Goal: Contribute content: Contribute content

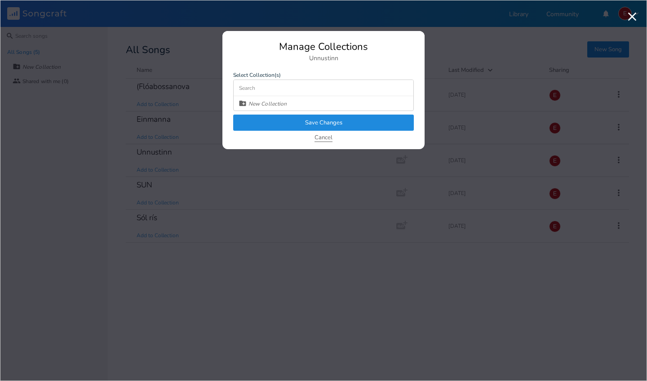
click at [318, 137] on button "Cancel" at bounding box center [323, 138] width 18 height 8
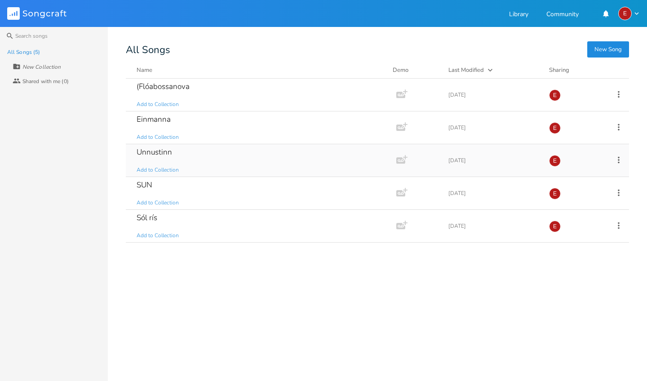
click at [167, 154] on div "Unnustinn" at bounding box center [154, 152] width 35 height 8
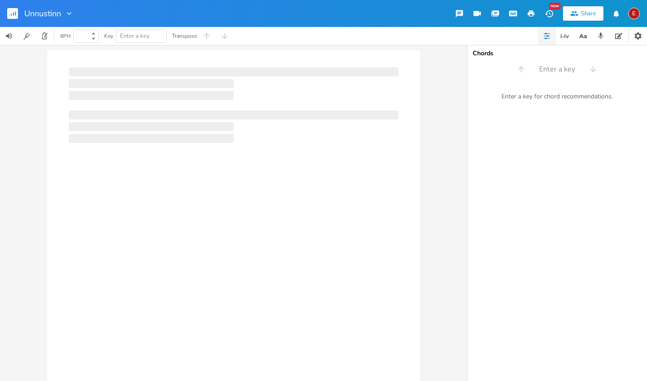
type input "100"
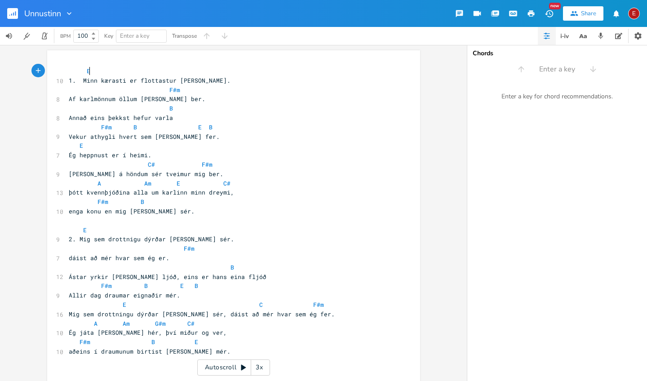
scroll to position [0, 0]
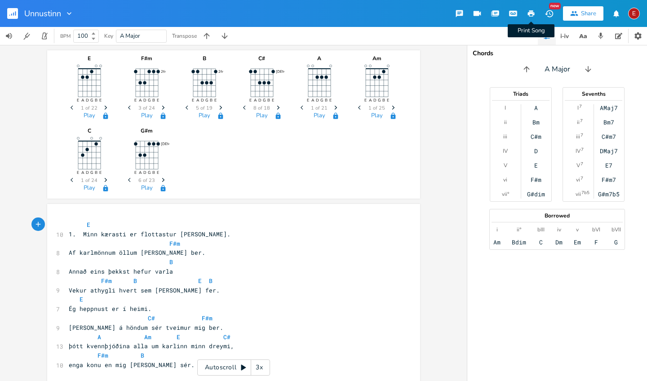
click at [531, 12] on icon "button" at bounding box center [531, 13] width 7 height 6
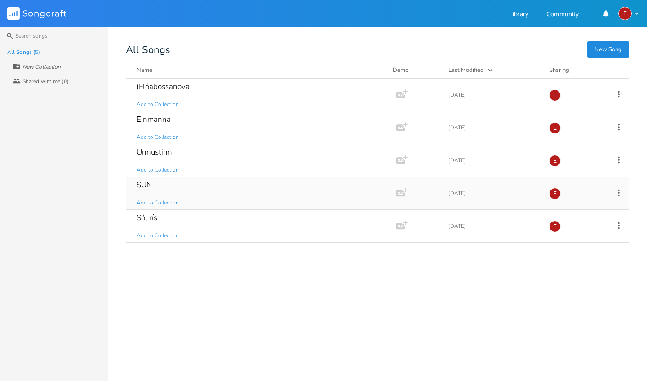
click at [149, 192] on div "SUN Add to Collection" at bounding box center [259, 193] width 245 height 32
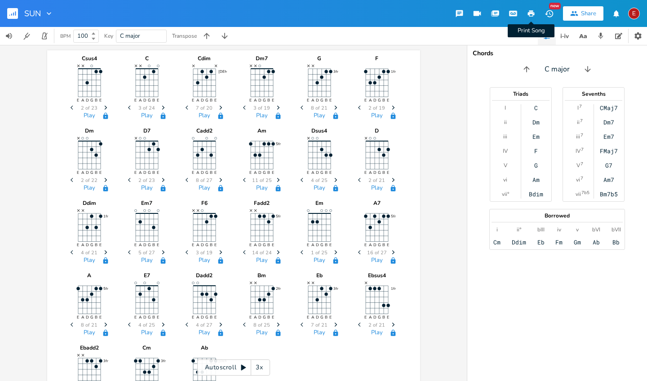
click at [527, 12] on icon "button" at bounding box center [531, 13] width 8 height 8
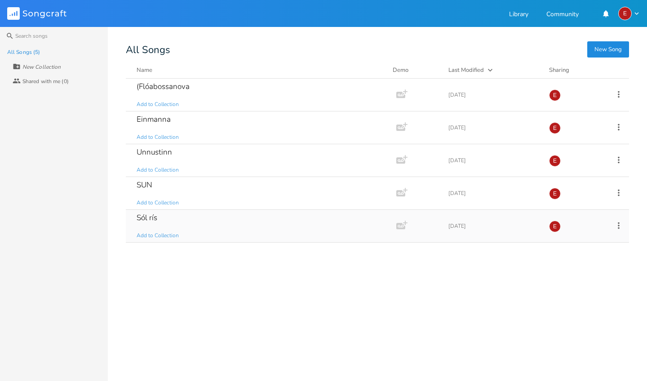
click at [150, 214] on div "Sól rís" at bounding box center [147, 218] width 21 height 8
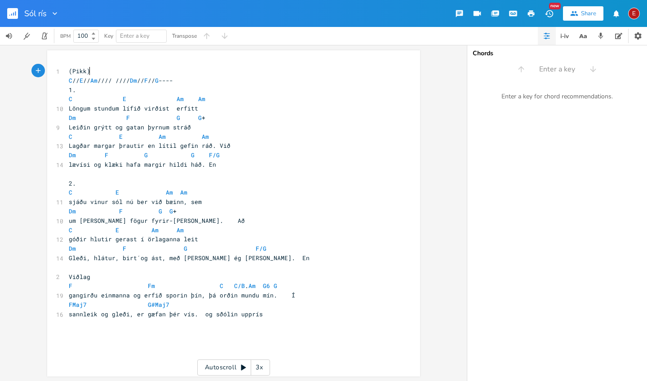
scroll to position [0, 0]
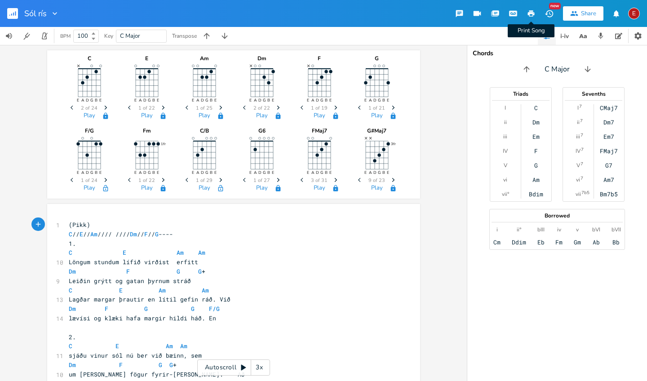
click at [529, 13] on icon "button" at bounding box center [531, 13] width 7 height 6
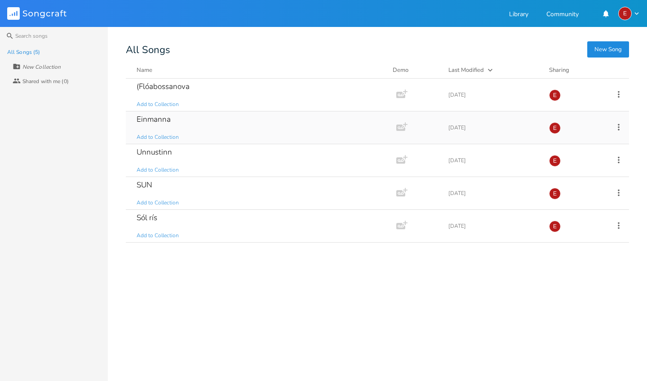
click at [155, 117] on div "Einmanna" at bounding box center [154, 119] width 34 height 8
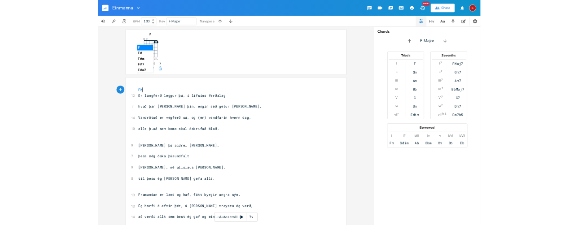
scroll to position [0, 7]
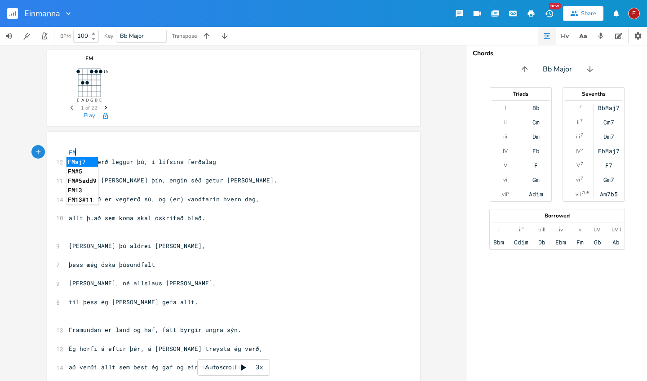
type textarea "FM"
click at [85, 162] on li "FMaj7" at bounding box center [81, 161] width 31 height 9
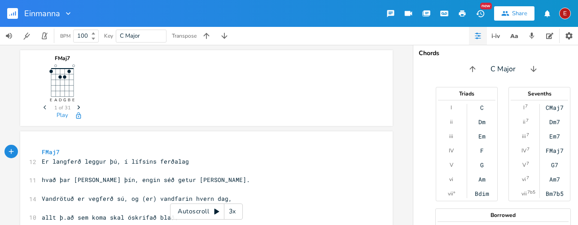
click at [84, 154] on pre "FMaj7" at bounding box center [202, 152] width 324 height 9
type textarea "F."
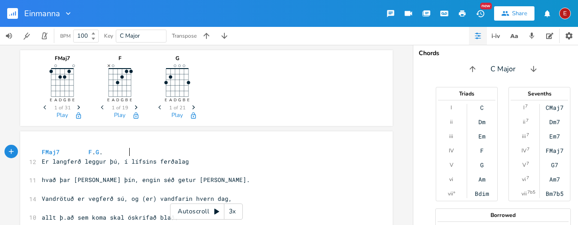
scroll to position [0, 9]
type textarea "G. Em"
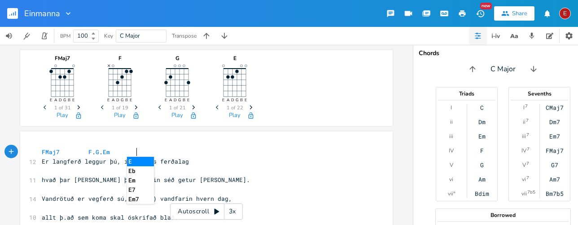
scroll to position [0, 15]
click at [40, 176] on pre "hvað þar [PERSON_NAME] þín, engin séð getur [PERSON_NAME]." at bounding box center [202, 180] width 324 height 9
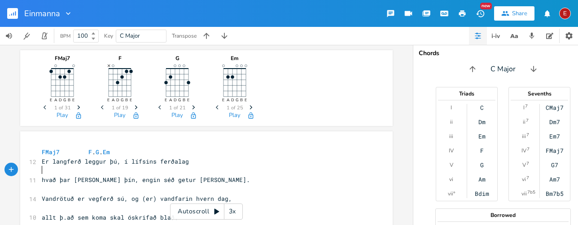
click at [42, 172] on span "​" at bounding box center [42, 171] width 0 height 8
type textarea "F. Am"
type textarea "m"
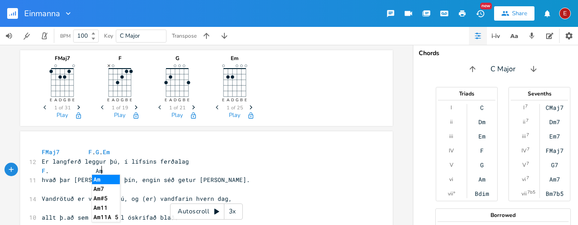
click at [97, 182] on li "Am" at bounding box center [106, 179] width 28 height 9
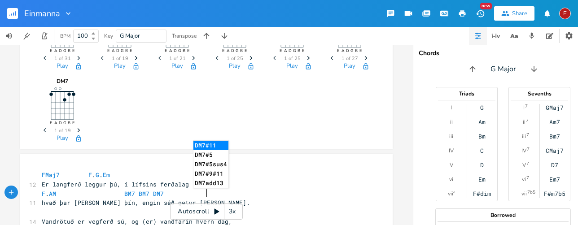
scroll to position [0, 64]
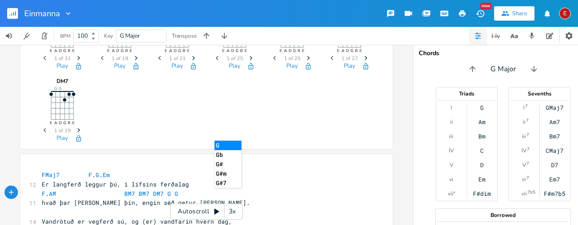
type textarea "M BM7 BM7 DM7 G G7"
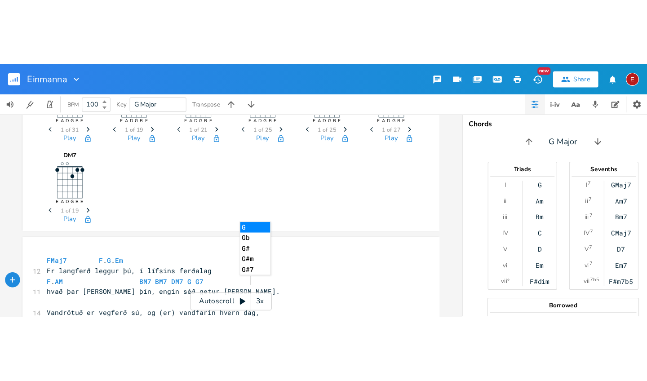
scroll to position [0, 75]
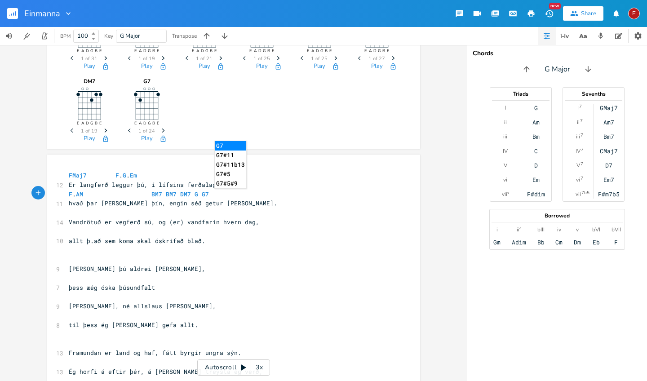
click at [67, 213] on pre "​" at bounding box center [229, 212] width 324 height 9
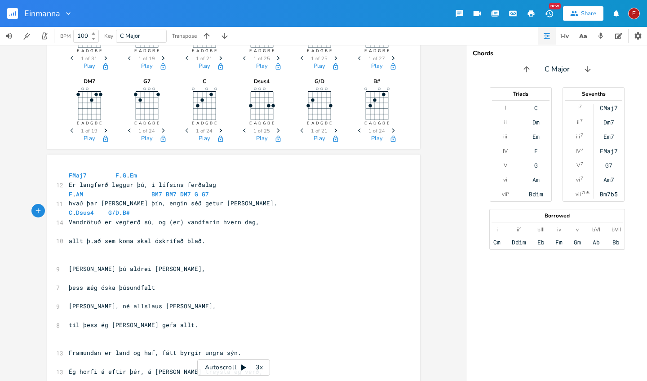
scroll to position [0, 55]
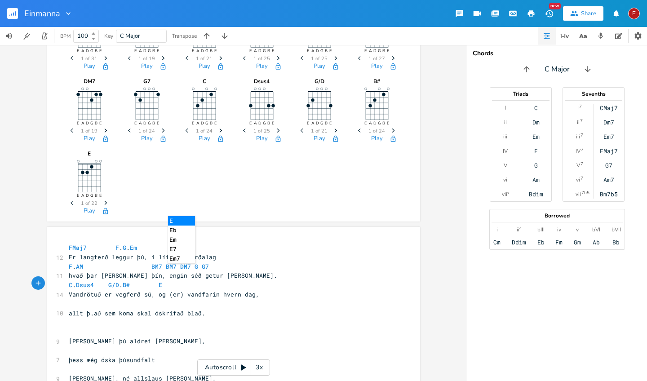
type textarea "C. Dsus4 G/D. B# EM"
click at [67, 304] on pre "​" at bounding box center [229, 303] width 324 height 9
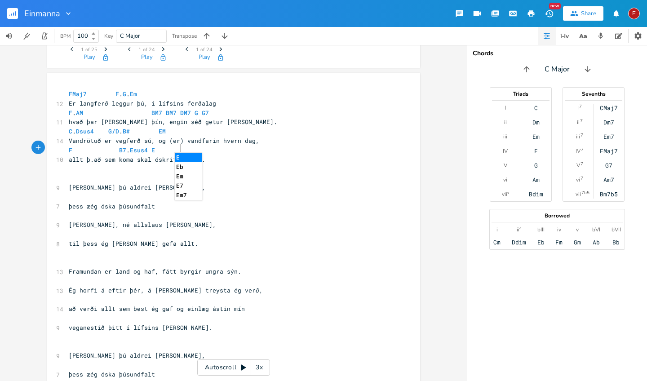
scroll to position [0, 55]
type textarea "F B7. Esus4 E Esus4"
click at [67, 178] on pre "​" at bounding box center [229, 177] width 324 height 9
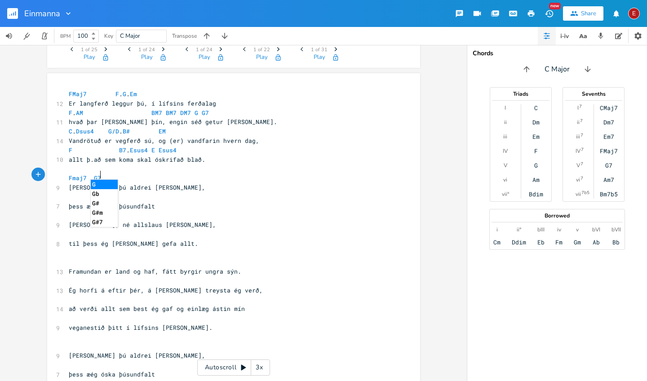
scroll to position [0, 22]
type textarea "Fmaj7 G7"
click at [97, 183] on span "[PERSON_NAME] þú aldrei [PERSON_NAME]," at bounding box center [137, 187] width 137 height 8
click at [102, 173] on pre "Fmaj7 G7" at bounding box center [229, 177] width 324 height 9
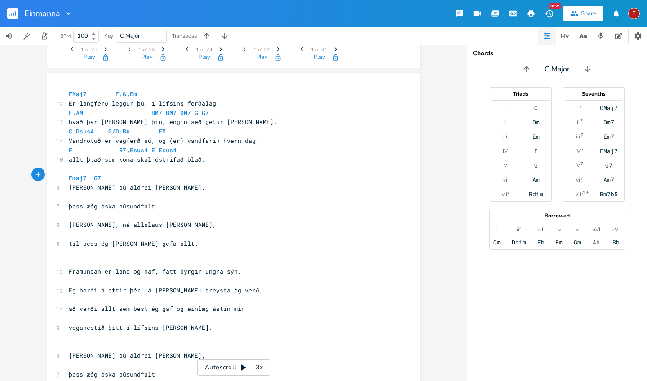
scroll to position [0, 1]
type textarea "F"
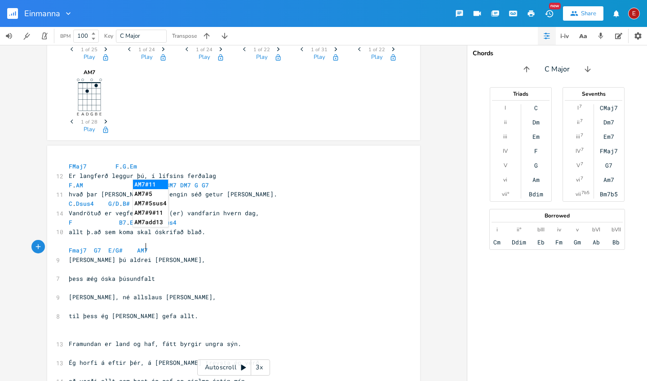
type textarea "E/G# AM7"
type textarea "m"
click at [141, 267] on li "Am7" at bounding box center [147, 265] width 28 height 9
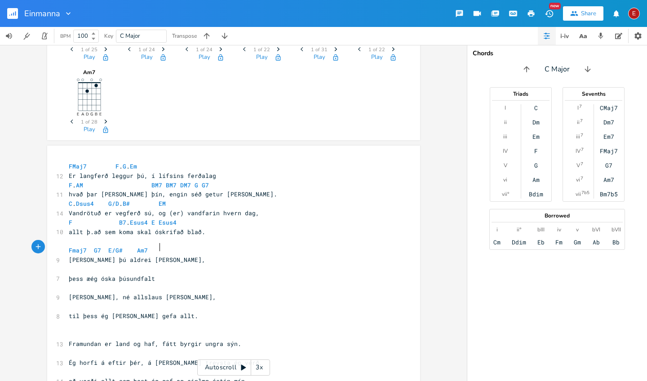
type textarea "G"
click at [69, 266] on pre "​" at bounding box center [229, 268] width 324 height 9
type textarea "F."
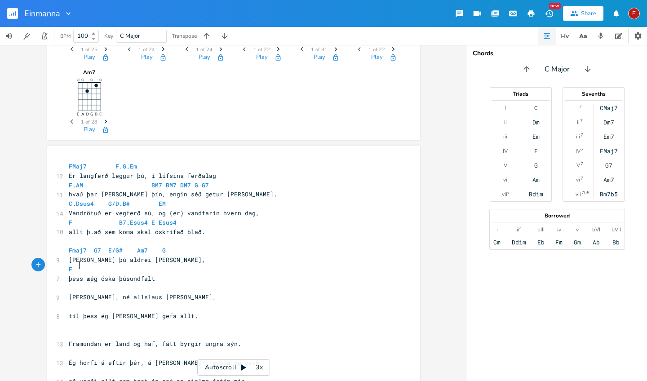
scroll to position [0, 4]
click at [125, 223] on span "F B7 . Esus4 E Esus4" at bounding box center [123, 222] width 108 height 8
click at [137, 165] on span "FMaj7 F . G . Em" at bounding box center [103, 166] width 68 height 8
click at [116, 167] on span "FMaj7 F . G Em" at bounding box center [108, 166] width 79 height 8
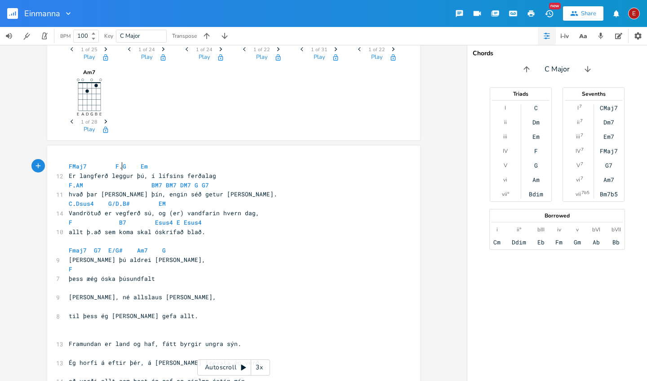
click at [117, 167] on span "FMaj7 F . G Em" at bounding box center [108, 166] width 79 height 8
click at [74, 185] on span "F . AM BM7 BM7 DM7 G G7" at bounding box center [139, 185] width 140 height 8
click at [72, 203] on span "C . Dsus4 G/D . B# EM" at bounding box center [117, 203] width 97 height 8
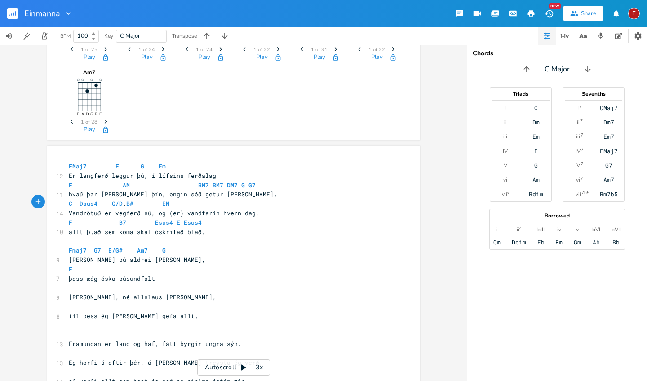
scroll to position [0, 1]
click at [124, 203] on span "C Dsus4 G/D . B# EM" at bounding box center [121, 203] width 104 height 8
click at [87, 274] on span "þess æég óska þúsundfalt" at bounding box center [112, 278] width 86 height 8
click at [78, 266] on span "F" at bounding box center [76, 269] width 14 height 8
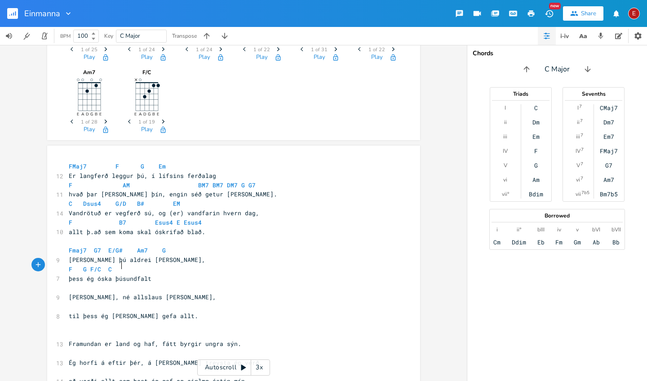
scroll to position [0, 22]
type textarea "G F/C C E"
click at [69, 283] on span "​" at bounding box center [69, 287] width 0 height 8
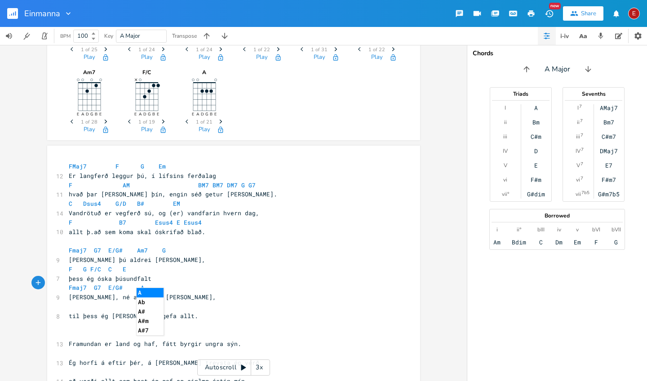
scroll to position [0, 51]
type textarea "Fmaj7 G7 E/G# Am"
click at [142, 304] on li "Am7" at bounding box center [151, 301] width 28 height 9
type textarea "G"
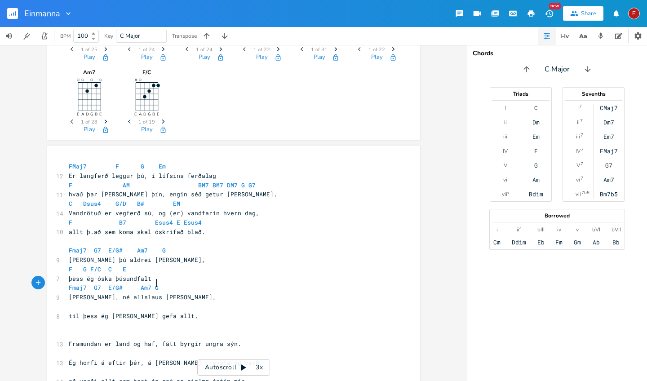
scroll to position [0, 4]
click at [69, 302] on pre "​" at bounding box center [229, 306] width 324 height 9
type textarea "F."
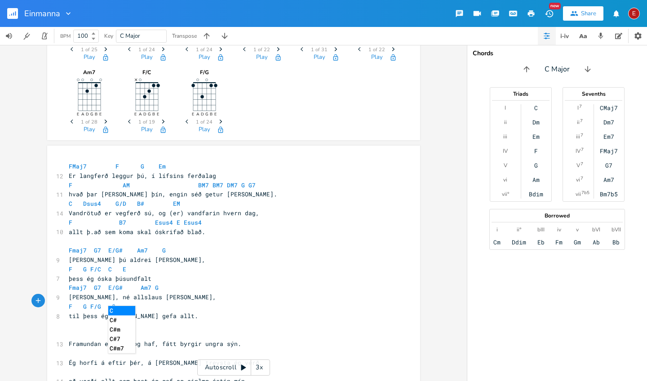
scroll to position [0, 24]
type textarea "G F/G C"
type textarea "G9sus"
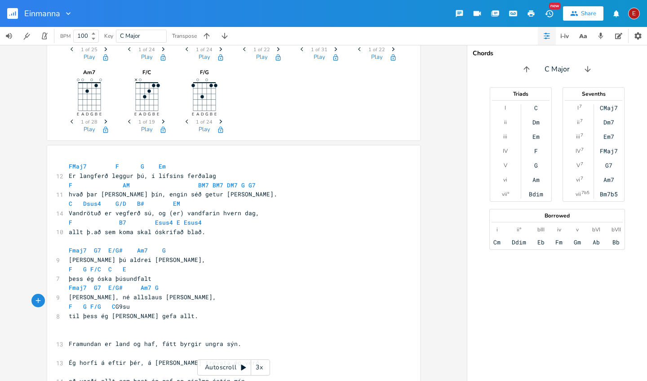
type textarea "s"
click at [139, 313] on li "G9sus4" at bounding box center [132, 310] width 27 height 9
click at [128, 302] on span "F G F/G C G9sus4" at bounding box center [103, 306] width 68 height 8
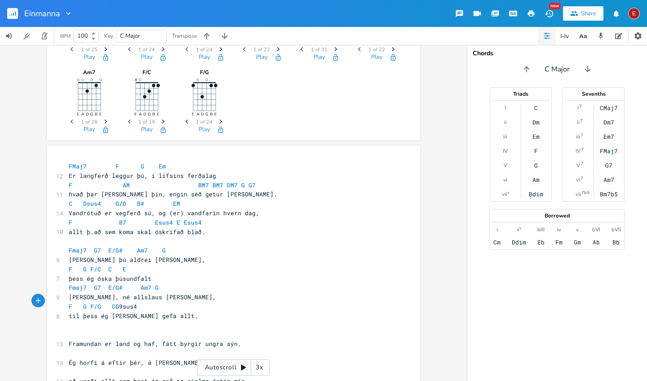
click at [125, 302] on span "F G F/G C G9sus4" at bounding box center [103, 306] width 68 height 8
click at [141, 302] on pre "F G F/G C G9sus4" at bounding box center [229, 306] width 324 height 9
type textarea "9sus"
click at [133, 311] on li "G9sus4" at bounding box center [132, 310] width 27 height 9
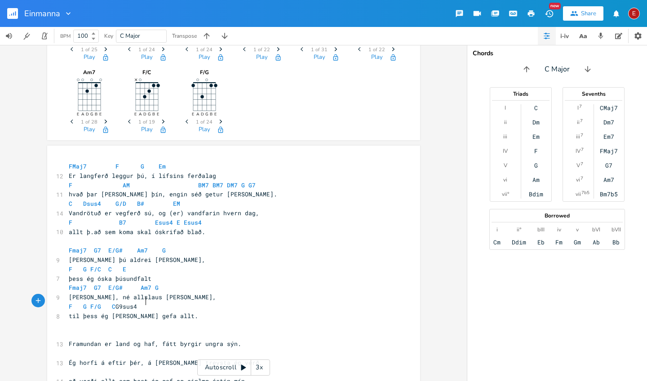
scroll to position [0, 1]
click at [130, 302] on span "F G F/G C G9sus4" at bounding box center [103, 306] width 68 height 8
click at [137, 302] on span "F G F/G C G9sus4" at bounding box center [103, 306] width 68 height 8
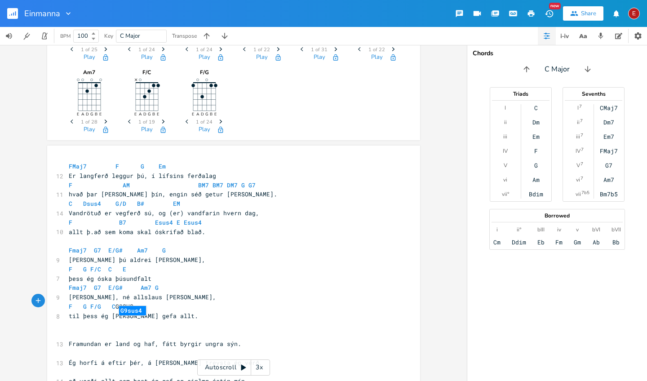
type textarea "SUS"
type textarea "sus"
click at [141, 309] on li "G9sus4" at bounding box center [132, 310] width 27 height 9
click at [146, 302] on pre "F G F/G C G9sus" at bounding box center [229, 306] width 324 height 9
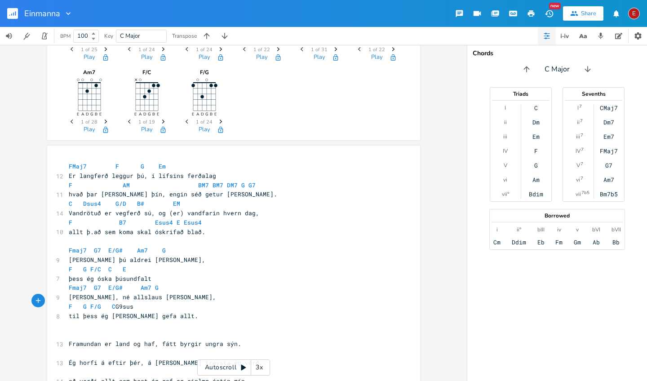
click at [68, 330] on pre "​" at bounding box center [229, 334] width 324 height 9
type textarea "C. F"
click at [110, 336] on li "F" at bounding box center [114, 337] width 27 height 9
click at [72, 331] on span "C . F" at bounding box center [74, 334] width 11 height 8
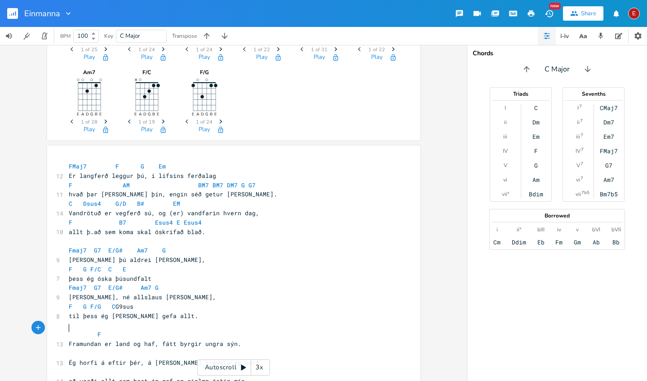
scroll to position [0, 3]
type textarea "C"
click at [73, 335] on li "C" at bounding box center [79, 337] width 27 height 9
click at [101, 330] on span "F" at bounding box center [103, 334] width 4 height 9
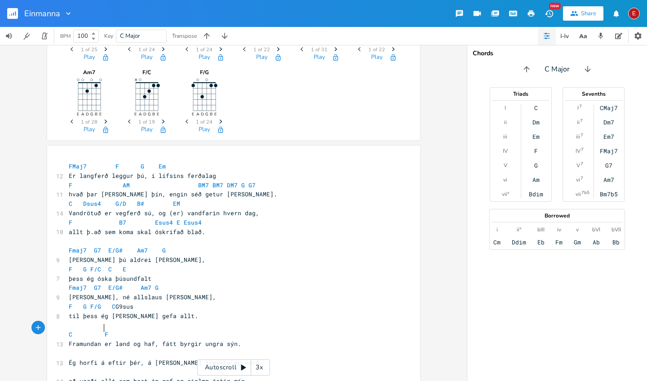
click at [115, 330] on pre "C F" at bounding box center [229, 334] width 324 height 9
click at [109, 330] on pre "C F" at bounding box center [229, 334] width 324 height 9
type textarea "G Em"
click at [150, 340] on li "Em" at bounding box center [154, 337] width 28 height 9
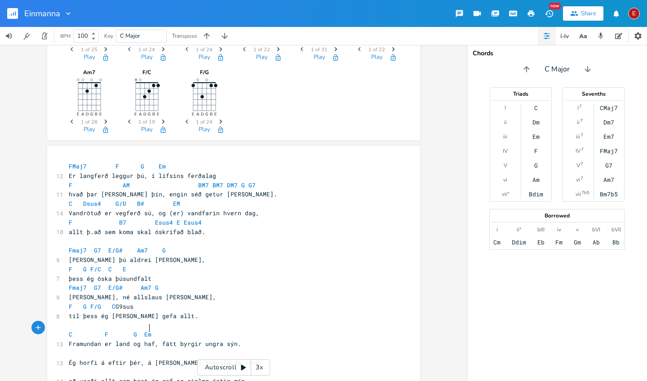
scroll to position [0, 1]
click at [67, 348] on pre "​" at bounding box center [229, 352] width 324 height 9
type textarea "F"
click at [75, 298] on li "F" at bounding box center [79, 298] width 27 height 9
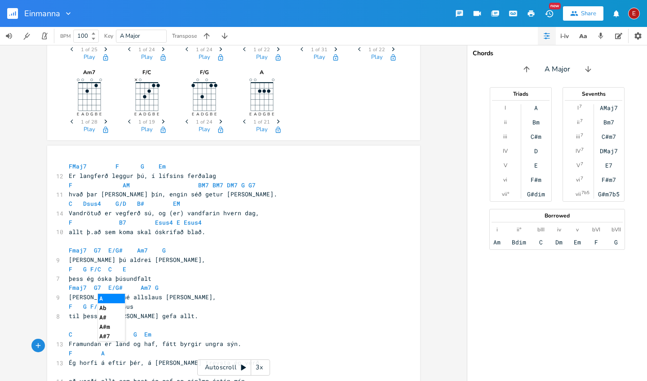
scroll to position [0, 18]
type textarea "Am"
click at [106, 309] on li "Am7" at bounding box center [112, 307] width 28 height 9
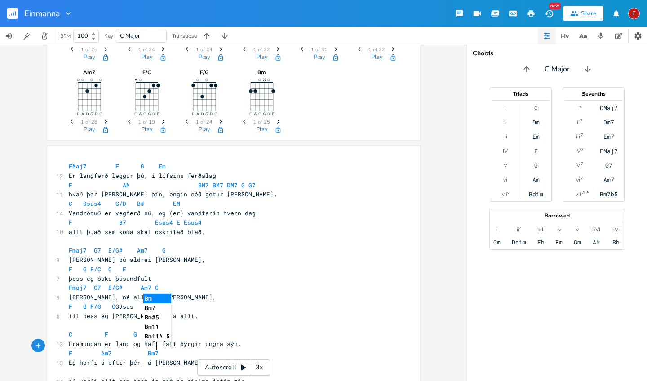
scroll to position [0, 23]
type textarea "Bm7"
click at [152, 304] on li "Bm7" at bounding box center [158, 307] width 31 height 9
click at [152, 305] on pre "F G F/G C G9sus" at bounding box center [229, 306] width 324 height 9
click at [159, 348] on pre "F Am7 Bm7" at bounding box center [229, 352] width 324 height 9
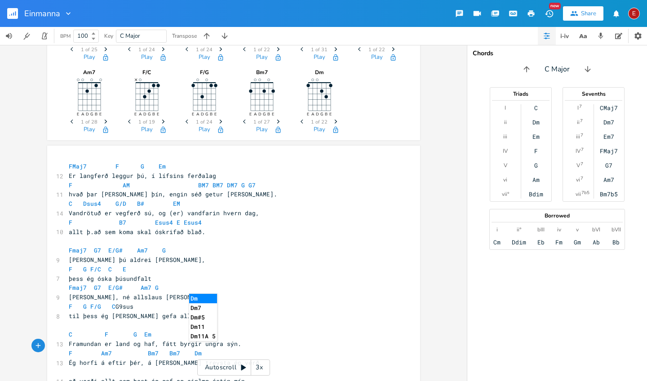
scroll to position [0, 30]
type textarea "Bm7 Dm7"
click at [196, 305] on li "Dm7" at bounding box center [204, 307] width 31 height 9
type textarea "G G7"
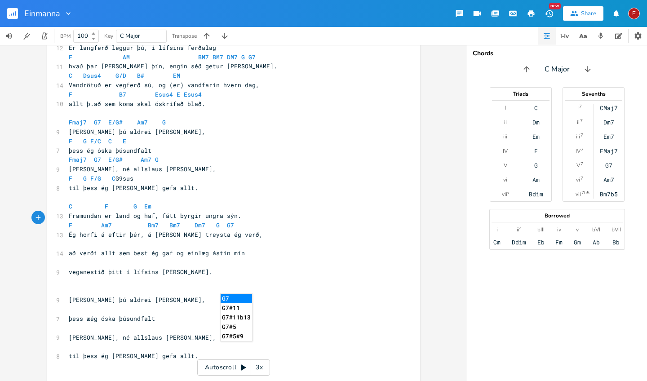
scroll to position [330, 0]
click at [67, 240] on pre "​" at bounding box center [229, 244] width 324 height 9
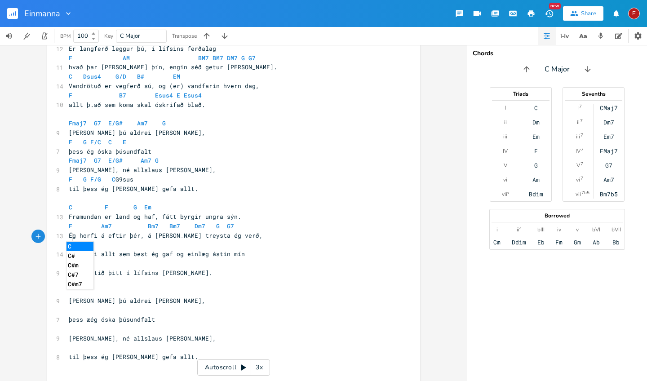
type textarea "C"
click at [76, 245] on li "C" at bounding box center [79, 246] width 27 height 9
type textarea "Dsus4 D"
click at [149, 248] on li "D" at bounding box center [153, 246] width 27 height 9
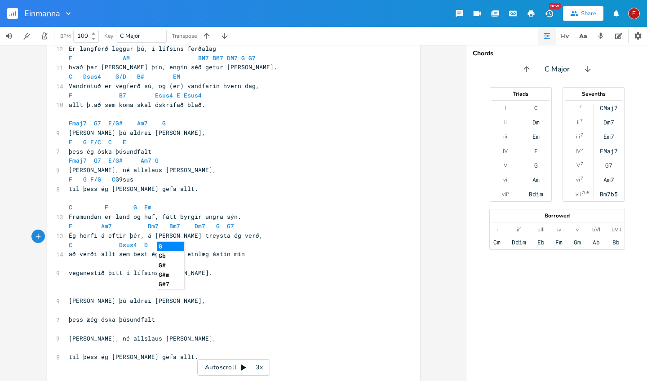
scroll to position [0, 11]
type textarea "G7D"
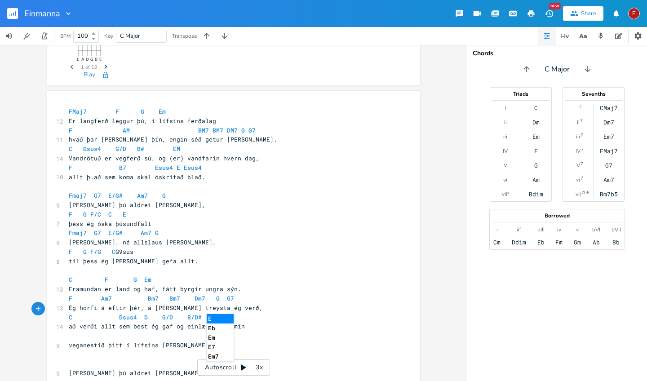
scroll to position [0, 33]
type textarea "/D B/D# Em"
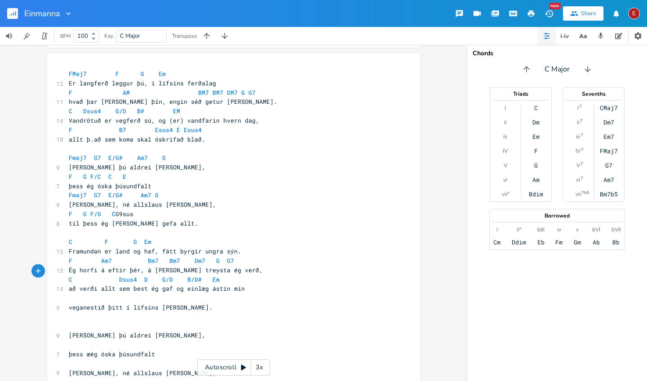
click at [67, 293] on pre "​" at bounding box center [229, 297] width 324 height 9
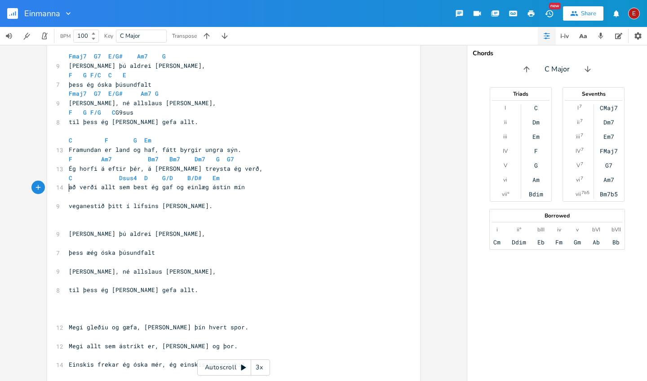
scroll to position [470, 0]
